Goal: Task Accomplishment & Management: Use online tool/utility

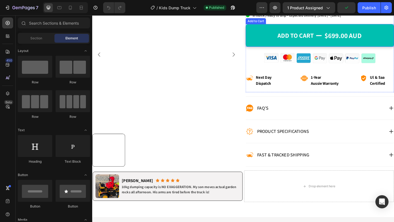
scroll to position [218, 0]
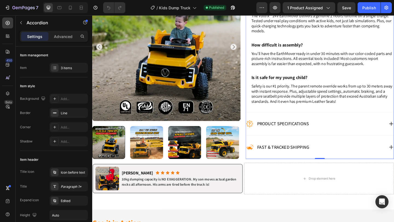
scroll to position [390, 0]
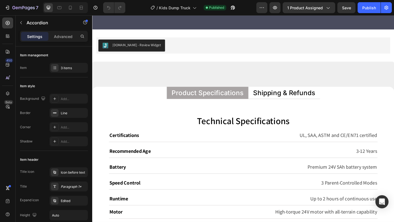
scroll to position [2854, 0]
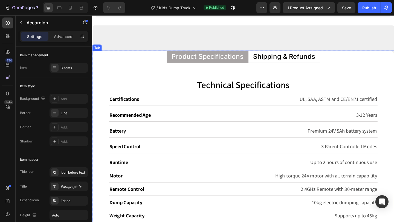
click at [299, 57] on p "Shipping & Refunds" at bounding box center [300, 60] width 67 height 7
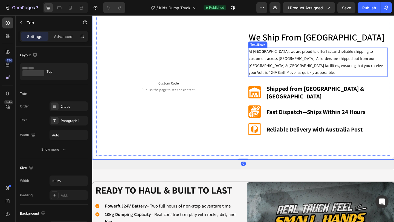
scroll to position [2923, 0]
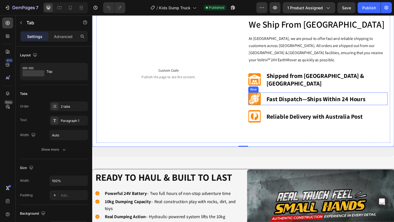
click at [277, 107] on div "Image Fast Dispatch—Ships Within 24 Hours Text Block Row" at bounding box center [337, 106] width 151 height 14
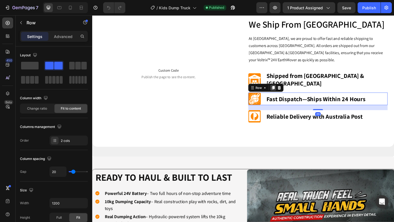
click at [288, 92] on icon at bounding box center [288, 94] width 3 height 4
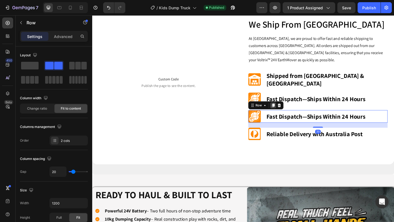
click at [287, 112] on icon at bounding box center [288, 114] width 3 height 4
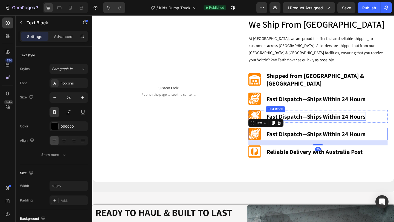
click at [291, 122] on p "Fast Dispatch—Ships Within 24 Hours" at bounding box center [335, 125] width 108 height 8
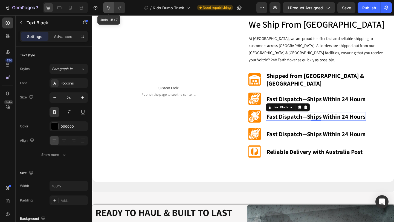
click at [108, 8] on icon "Undo/Redo" at bounding box center [108, 7] width 5 height 5
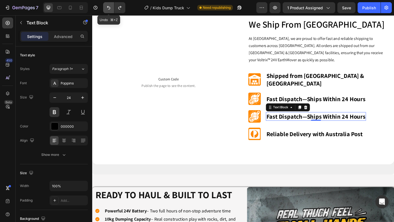
click at [108, 8] on icon "Undo/Redo" at bounding box center [108, 7] width 5 height 5
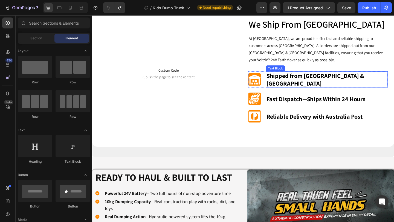
click at [315, 84] on p "Shipped from [GEOGRAPHIC_DATA] & [GEOGRAPHIC_DATA]" at bounding box center [346, 85] width 131 height 16
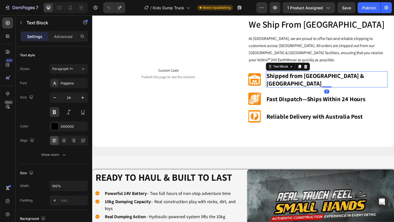
click at [315, 84] on p "Shipped from [GEOGRAPHIC_DATA] & [GEOGRAPHIC_DATA]" at bounding box center [346, 85] width 131 height 16
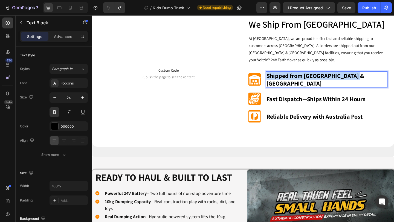
click at [315, 84] on p "Shipped from [GEOGRAPHIC_DATA] & [GEOGRAPHIC_DATA]" at bounding box center [346, 85] width 131 height 16
click at [349, 81] on p "Shipped from [GEOGRAPHIC_DATA] & [GEOGRAPHIC_DATA]" at bounding box center [346, 85] width 131 height 16
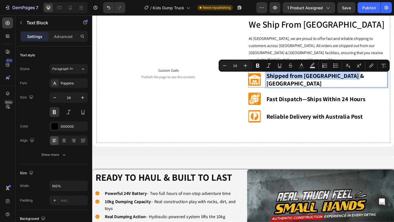
click at [393, 85] on div "Image Shipped from [GEOGRAPHIC_DATA] & Melbourne Text Block 0 Row" at bounding box center [337, 84] width 151 height 17
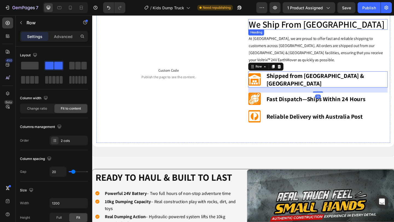
click at [370, 29] on h2 "We Ship From [GEOGRAPHIC_DATA]" at bounding box center [337, 24] width 151 height 11
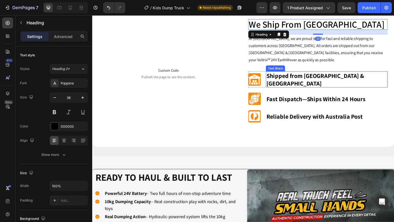
click at [355, 84] on p "Shipped from [GEOGRAPHIC_DATA] & [GEOGRAPHIC_DATA]" at bounding box center [346, 85] width 131 height 16
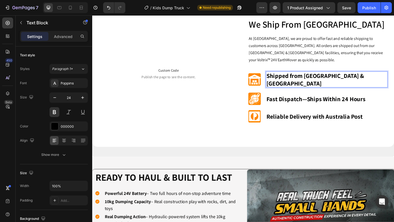
click at [354, 84] on p "Shipped from [GEOGRAPHIC_DATA] & [GEOGRAPHIC_DATA]" at bounding box center [346, 85] width 131 height 16
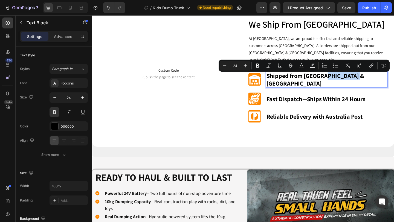
drag, startPoint x: 353, startPoint y: 85, endPoint x: 395, endPoint y: 85, distance: 42.1
click at [393, 85] on p "Shipped from [GEOGRAPHIC_DATA] & [GEOGRAPHIC_DATA]" at bounding box center [346, 85] width 131 height 16
copy p "& [GEOGRAPHIC_DATA]"
click at [368, 25] on h2 "We Ship From [GEOGRAPHIC_DATA]" at bounding box center [337, 24] width 151 height 11
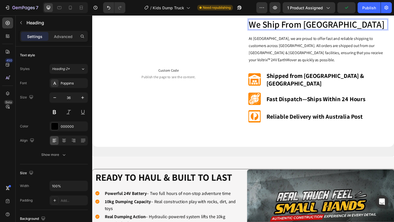
click at [368, 27] on h2 "We Ship From [GEOGRAPHIC_DATA]" at bounding box center [337, 24] width 151 height 11
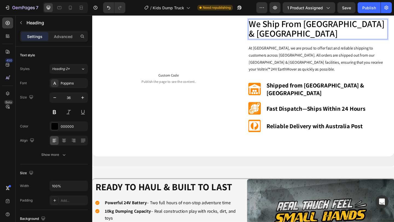
click at [363, 35] on p "We Ship From [GEOGRAPHIC_DATA] & [GEOGRAPHIC_DATA]" at bounding box center [337, 29] width 150 height 21
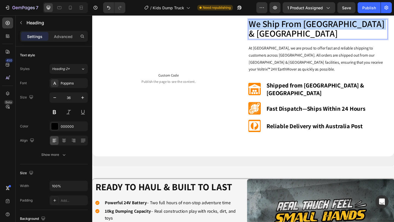
click at [363, 35] on p "We Ship From [GEOGRAPHIC_DATA] & [GEOGRAPHIC_DATA]" at bounding box center [337, 29] width 150 height 21
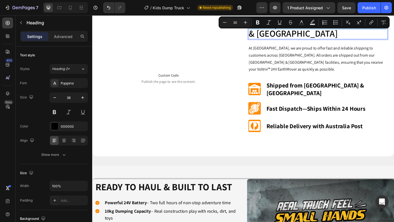
click at [371, 41] on h2 "We Ship From [GEOGRAPHIC_DATA] & [GEOGRAPHIC_DATA]" at bounding box center [337, 30] width 151 height 22
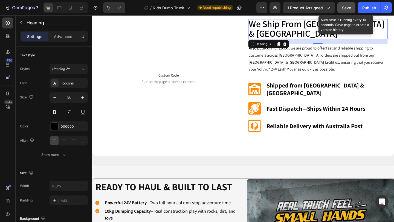
click at [347, 10] on button "Save" at bounding box center [346, 7] width 18 height 11
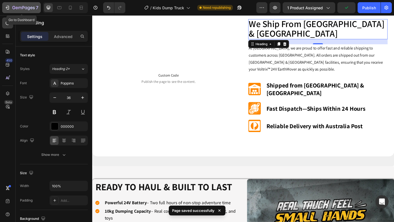
click at [12, 11] on button "7" at bounding box center [21, 7] width 39 height 11
